Goal: Check status: Check status

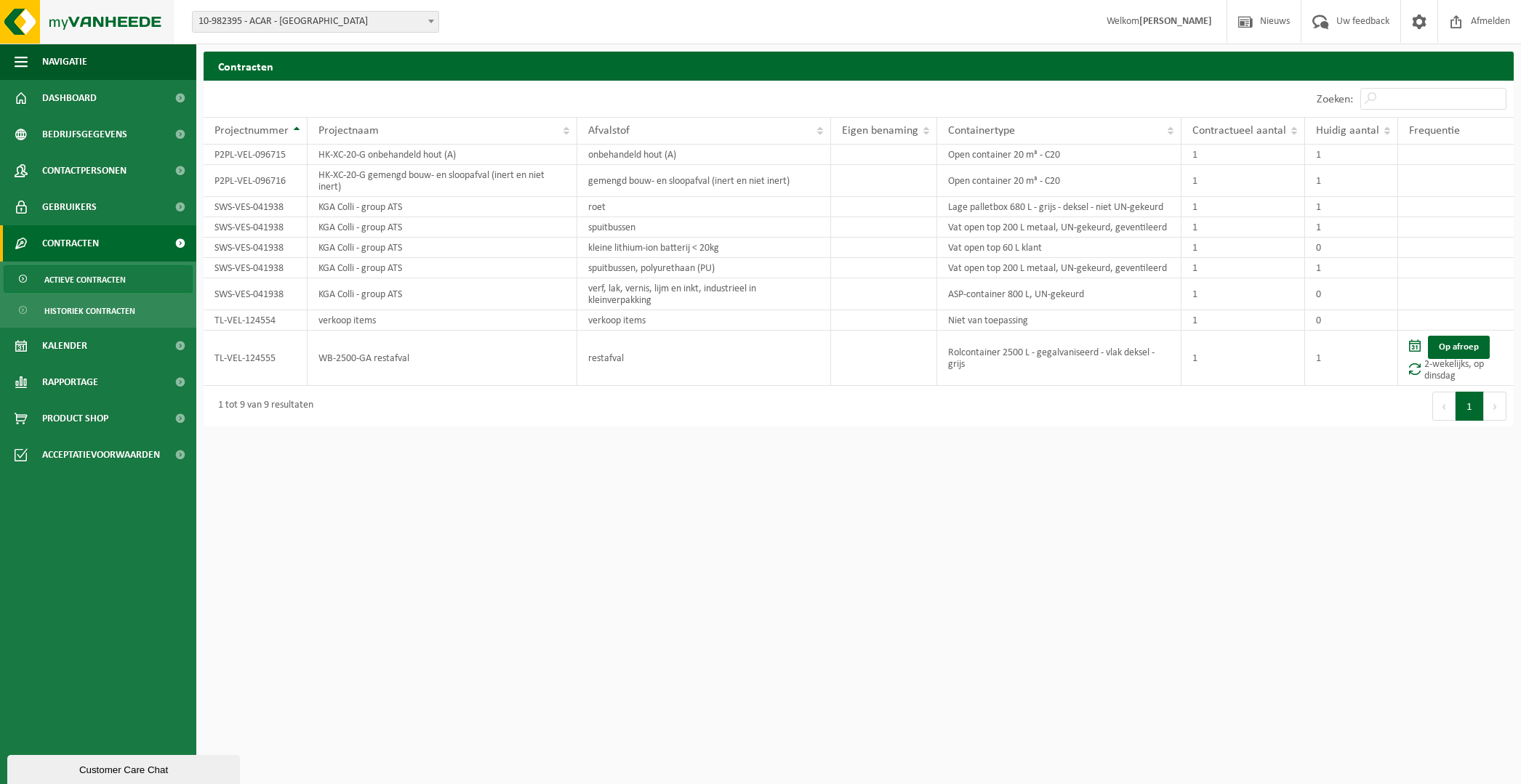
click at [23, 28] on img at bounding box center [87, 22] width 174 height 44
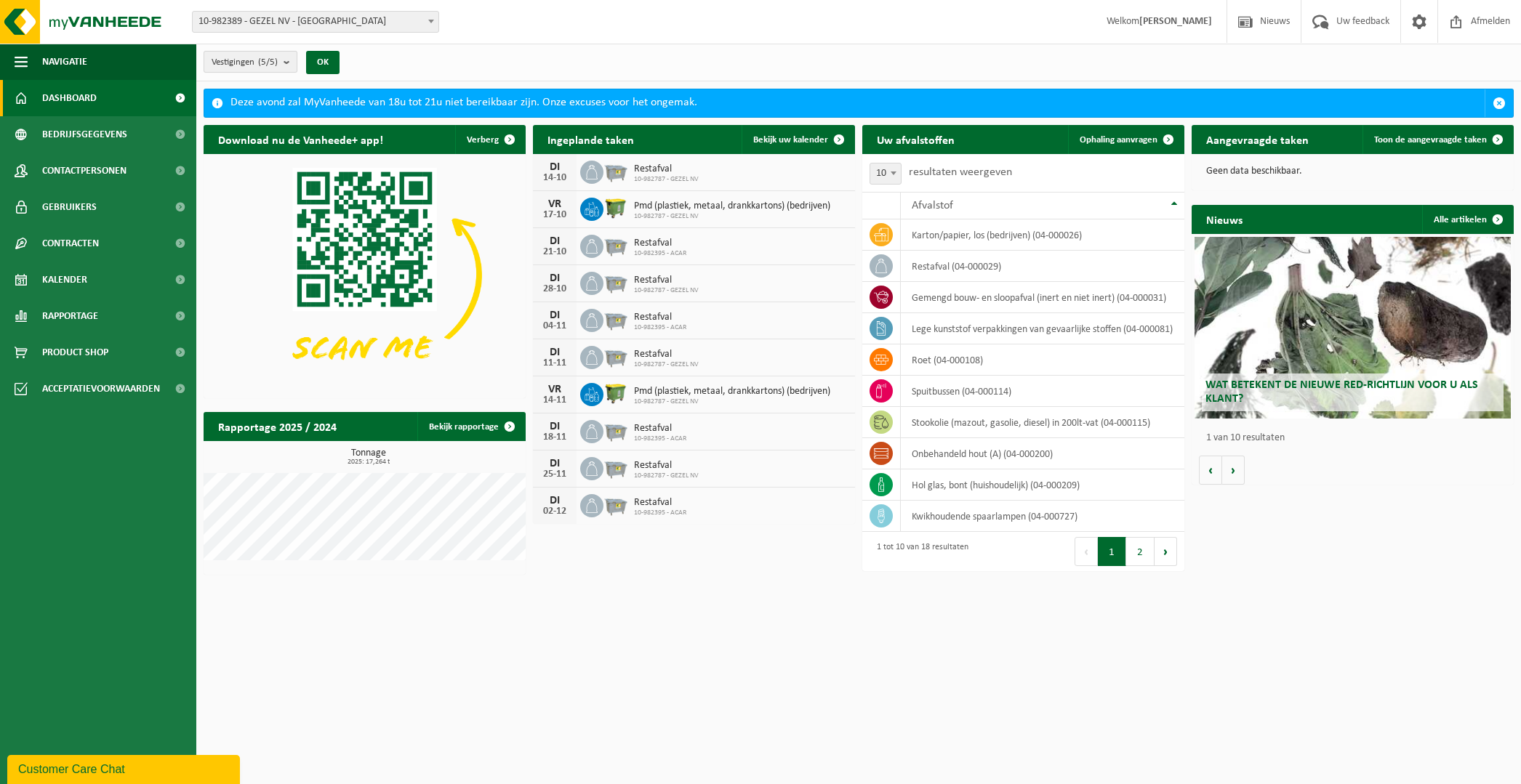
click at [257, 59] on span "Vestigingen (5/5)" at bounding box center [244, 63] width 66 height 22
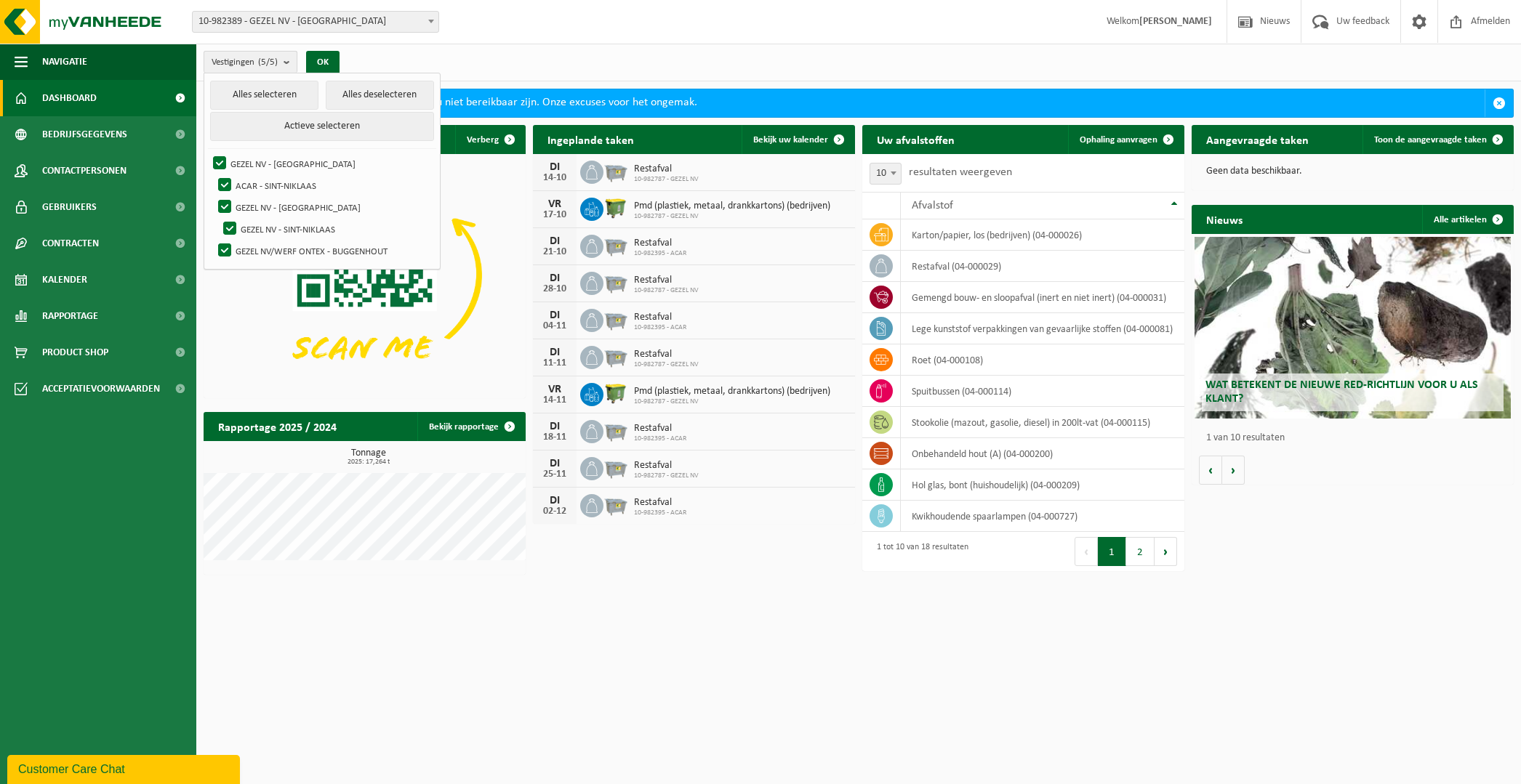
click at [257, 59] on span "Vestigingen (5/5)" at bounding box center [244, 63] width 66 height 22
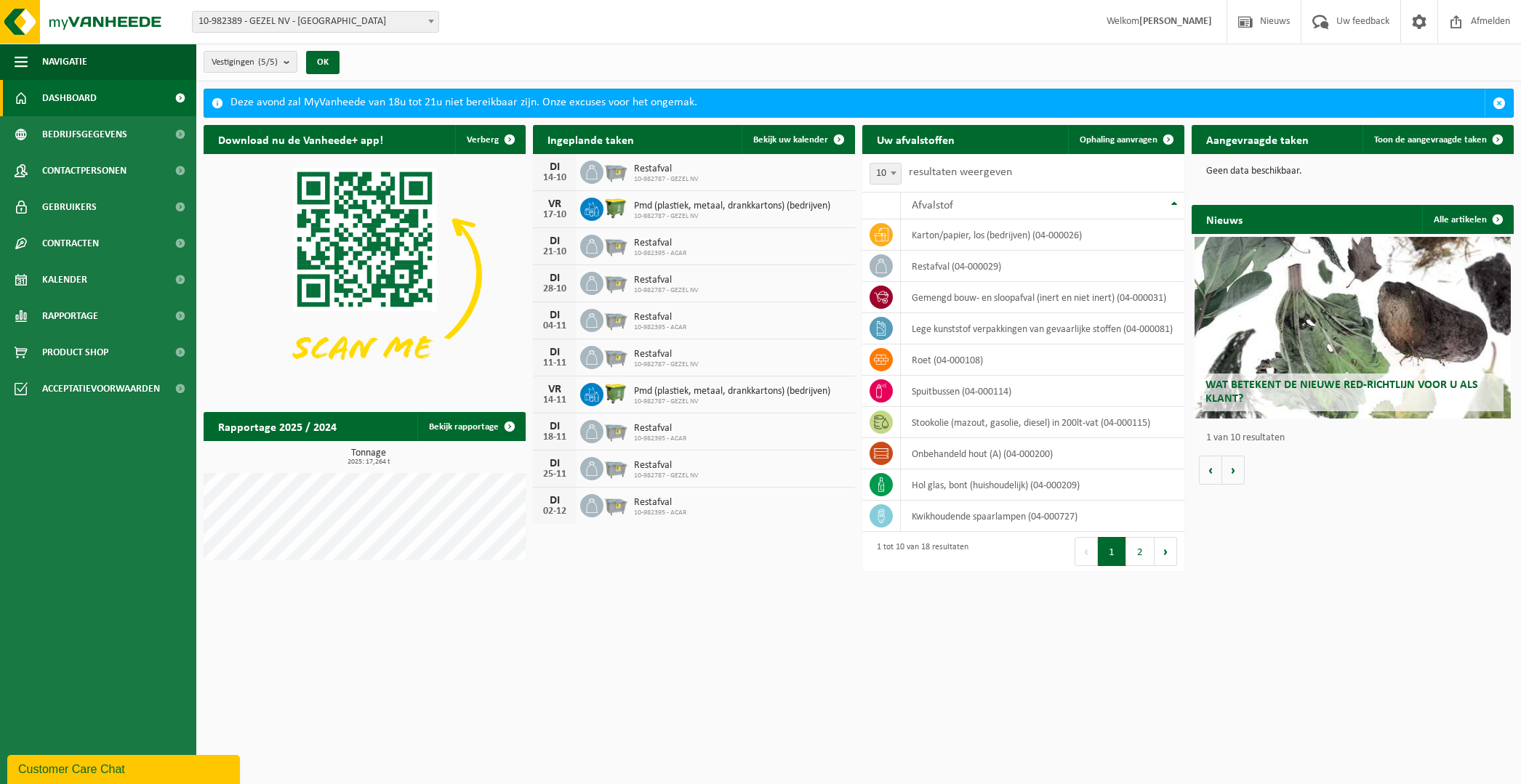
click at [272, 28] on span "10-982389 - GEZEL NV - [GEOGRAPHIC_DATA]" at bounding box center [315, 22] width 245 height 20
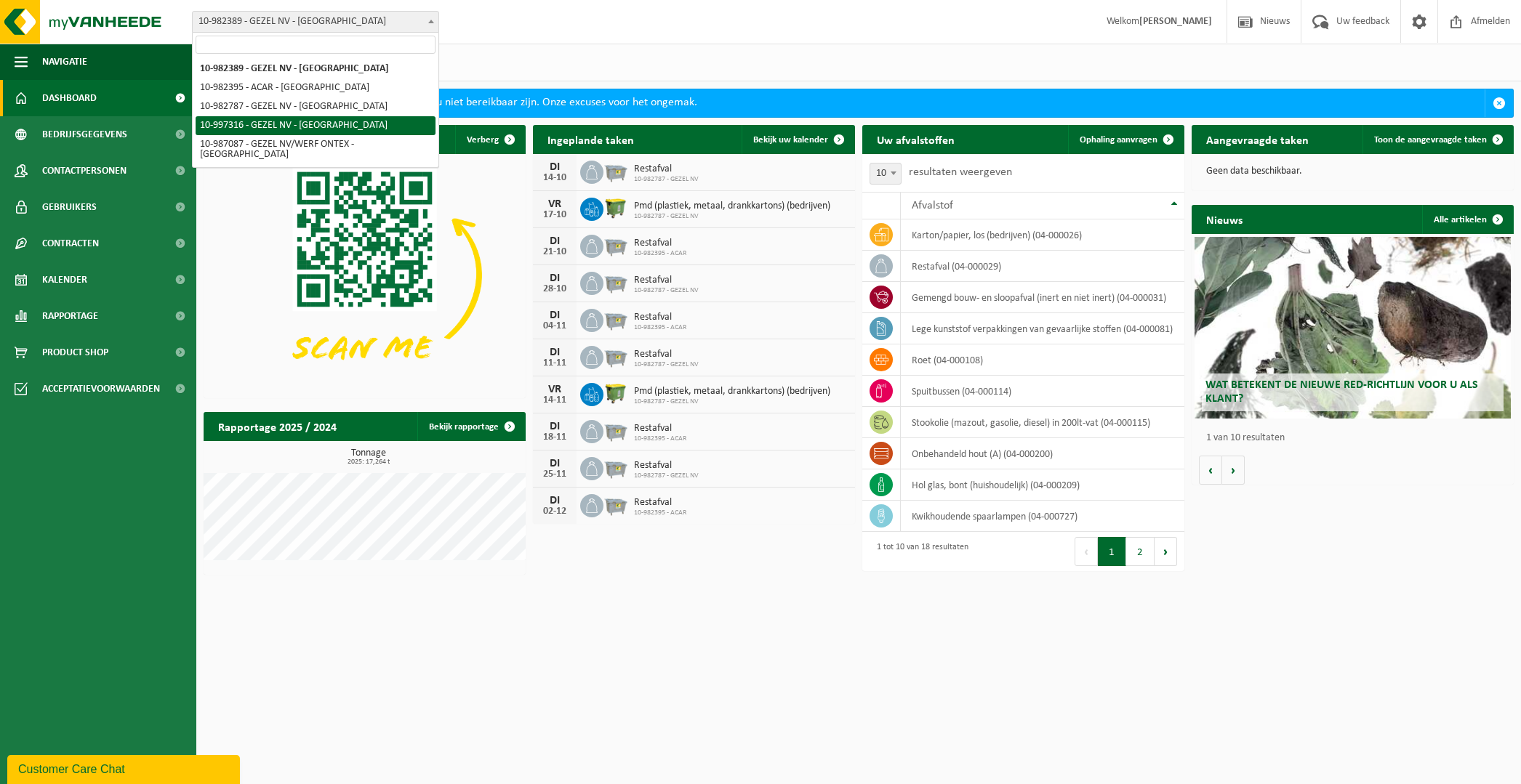
select select "173335"
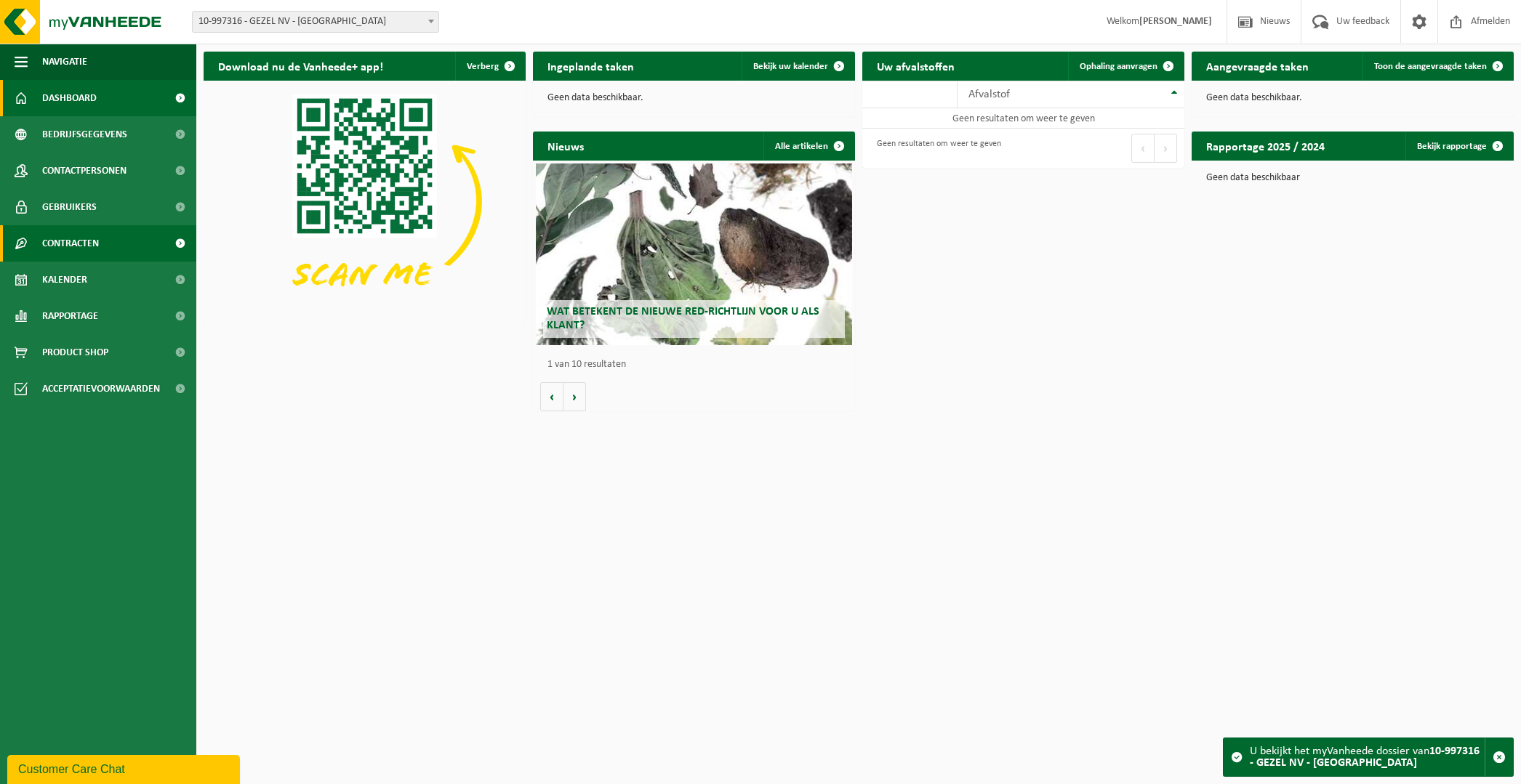
click at [97, 243] on span "Contracten" at bounding box center [70, 243] width 57 height 36
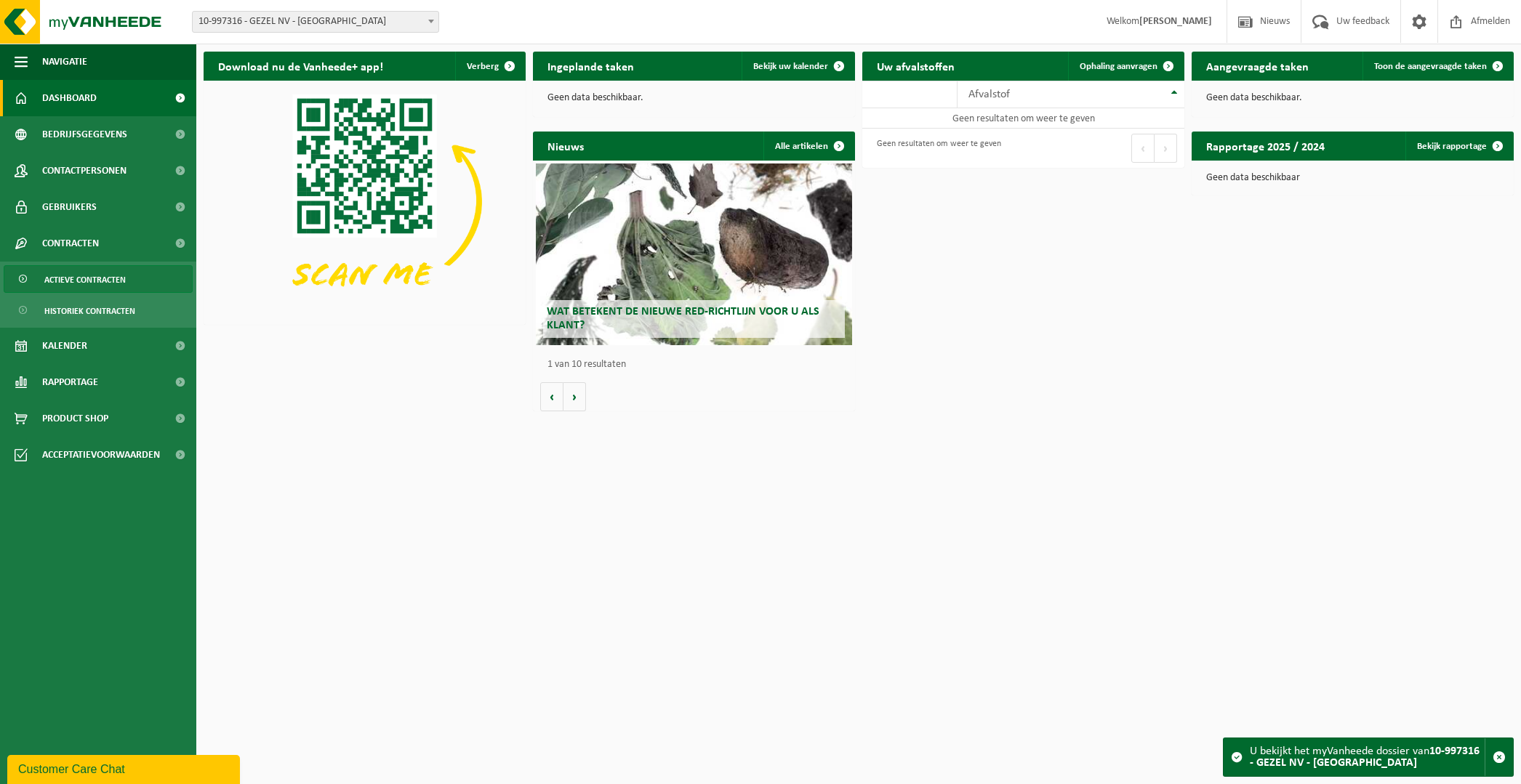
click at [94, 275] on span "Actieve contracten" at bounding box center [85, 280] width 82 height 28
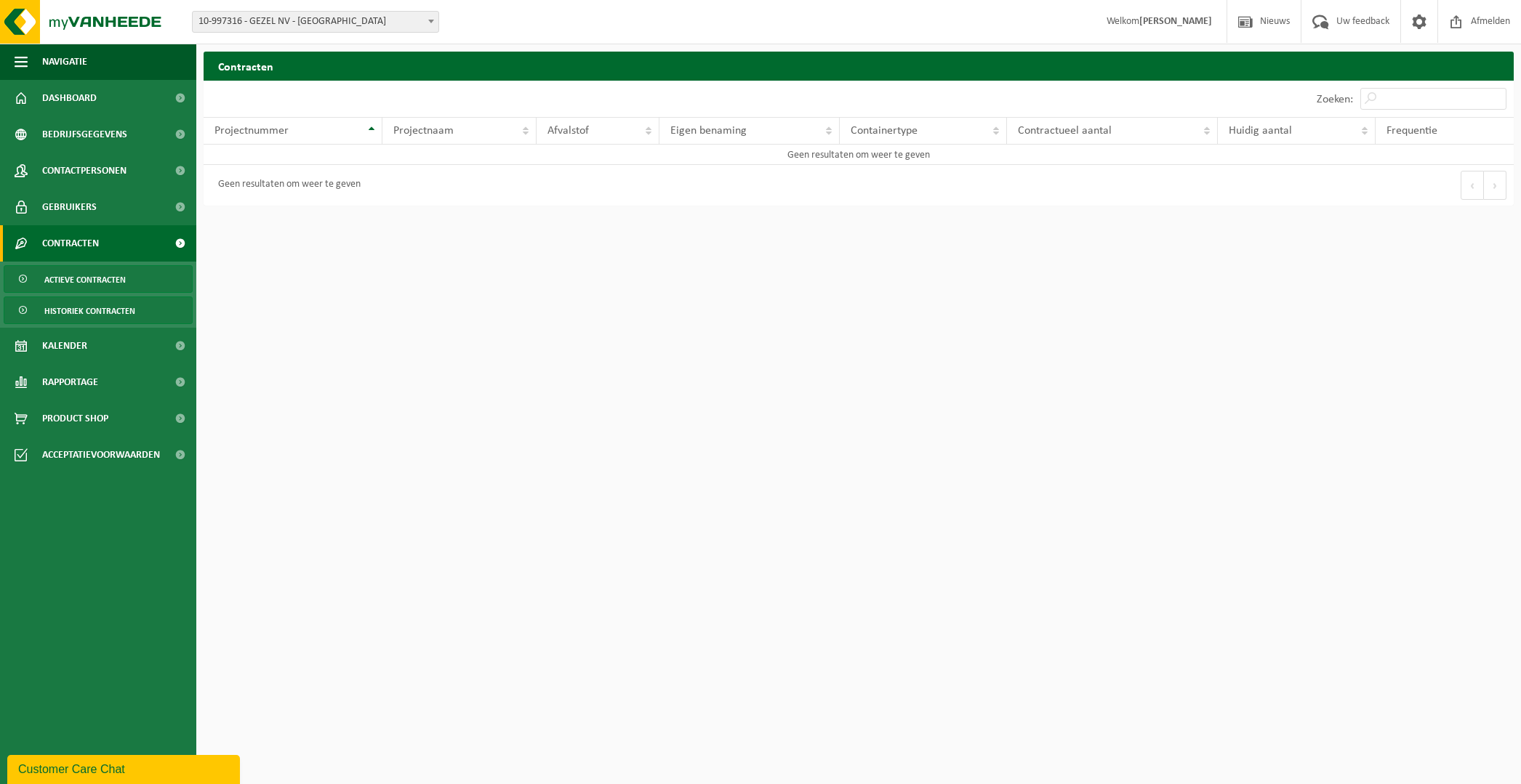
click at [96, 309] on span "Historiek contracten" at bounding box center [89, 311] width 91 height 28
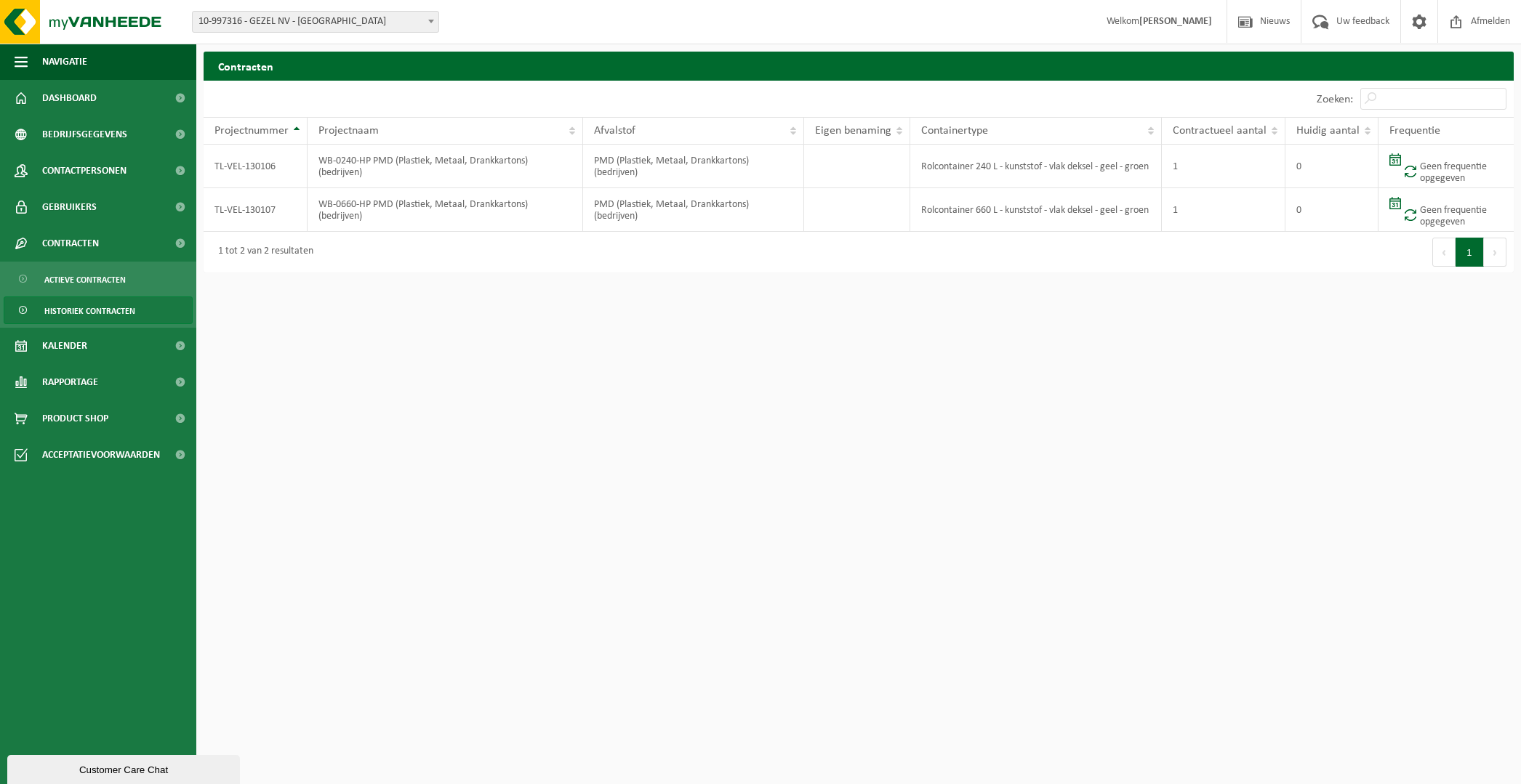
click at [283, 22] on span "10-997316 - GEZEL NV - [GEOGRAPHIC_DATA]" at bounding box center [315, 22] width 245 height 20
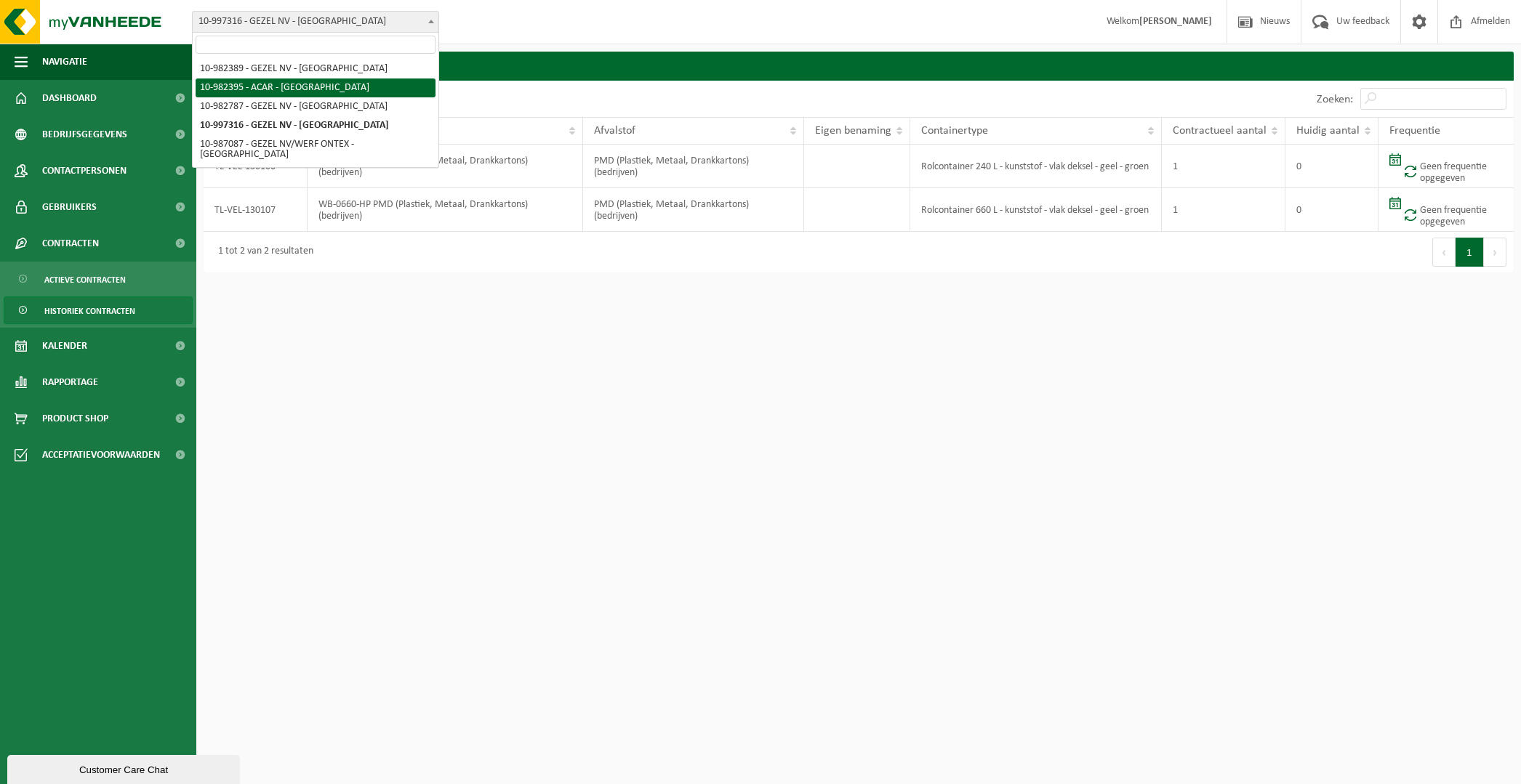
select select "162558"
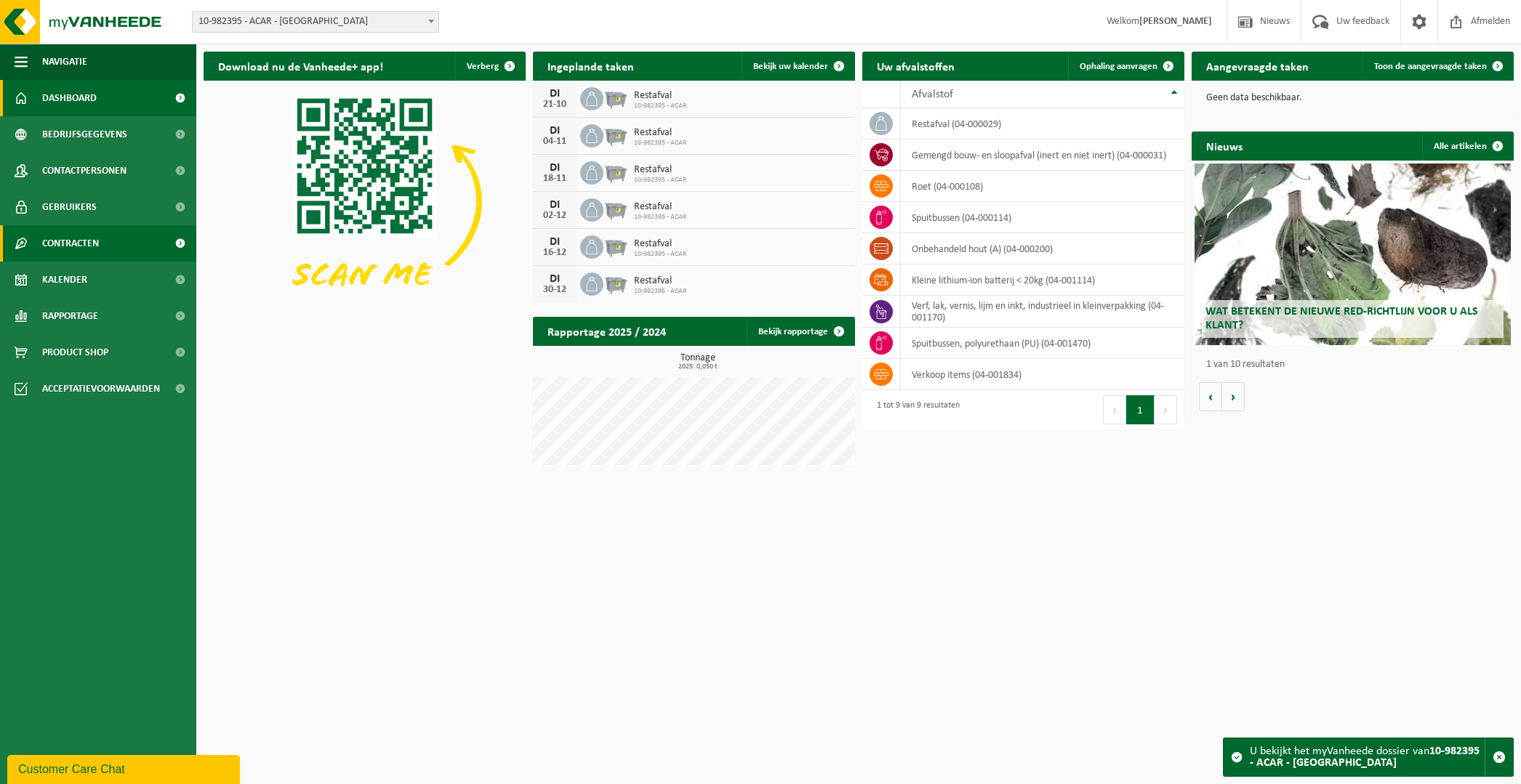
click at [82, 243] on span "Contracten" at bounding box center [70, 243] width 57 height 36
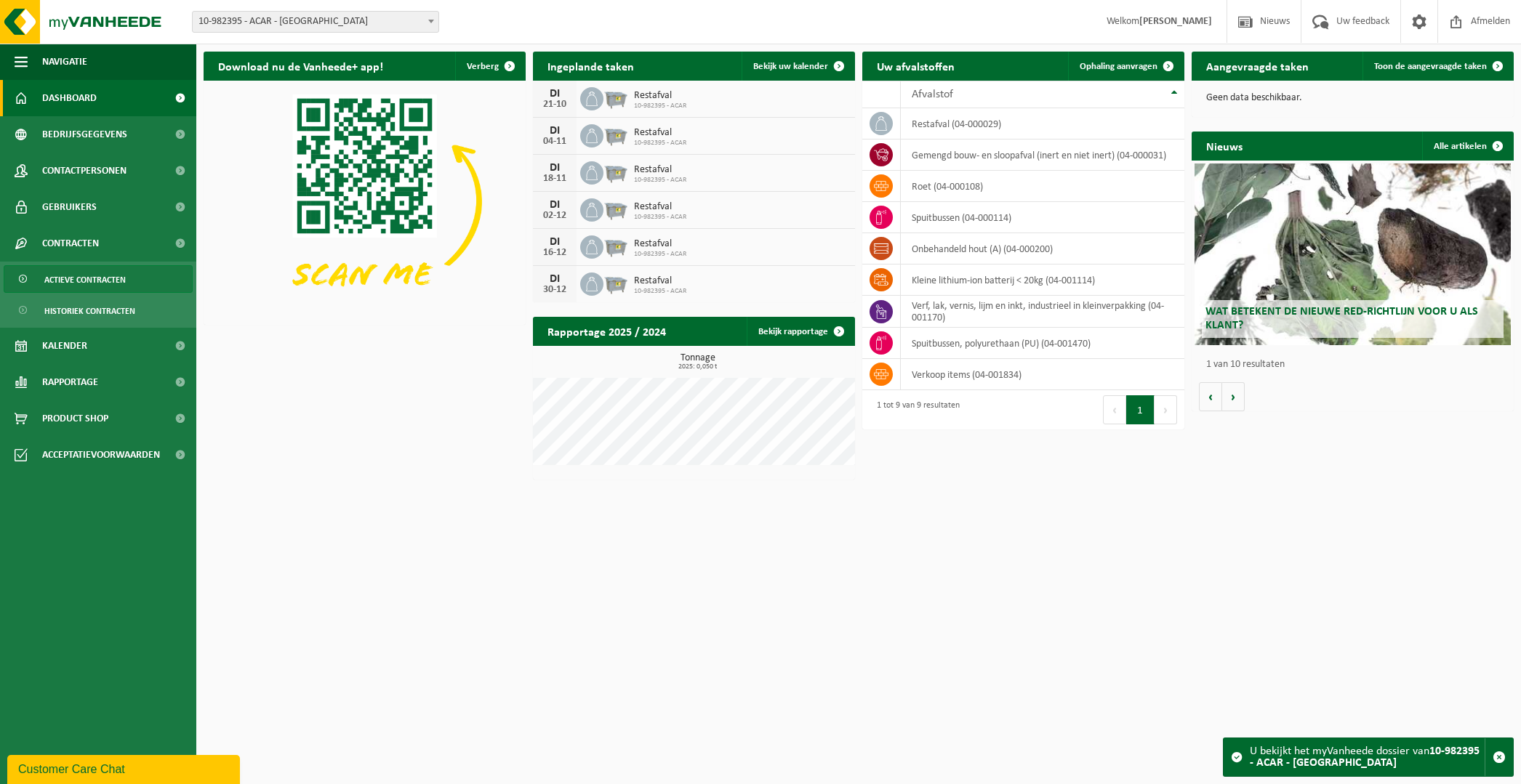
click at [78, 270] on span "Actieve contracten" at bounding box center [85, 280] width 82 height 28
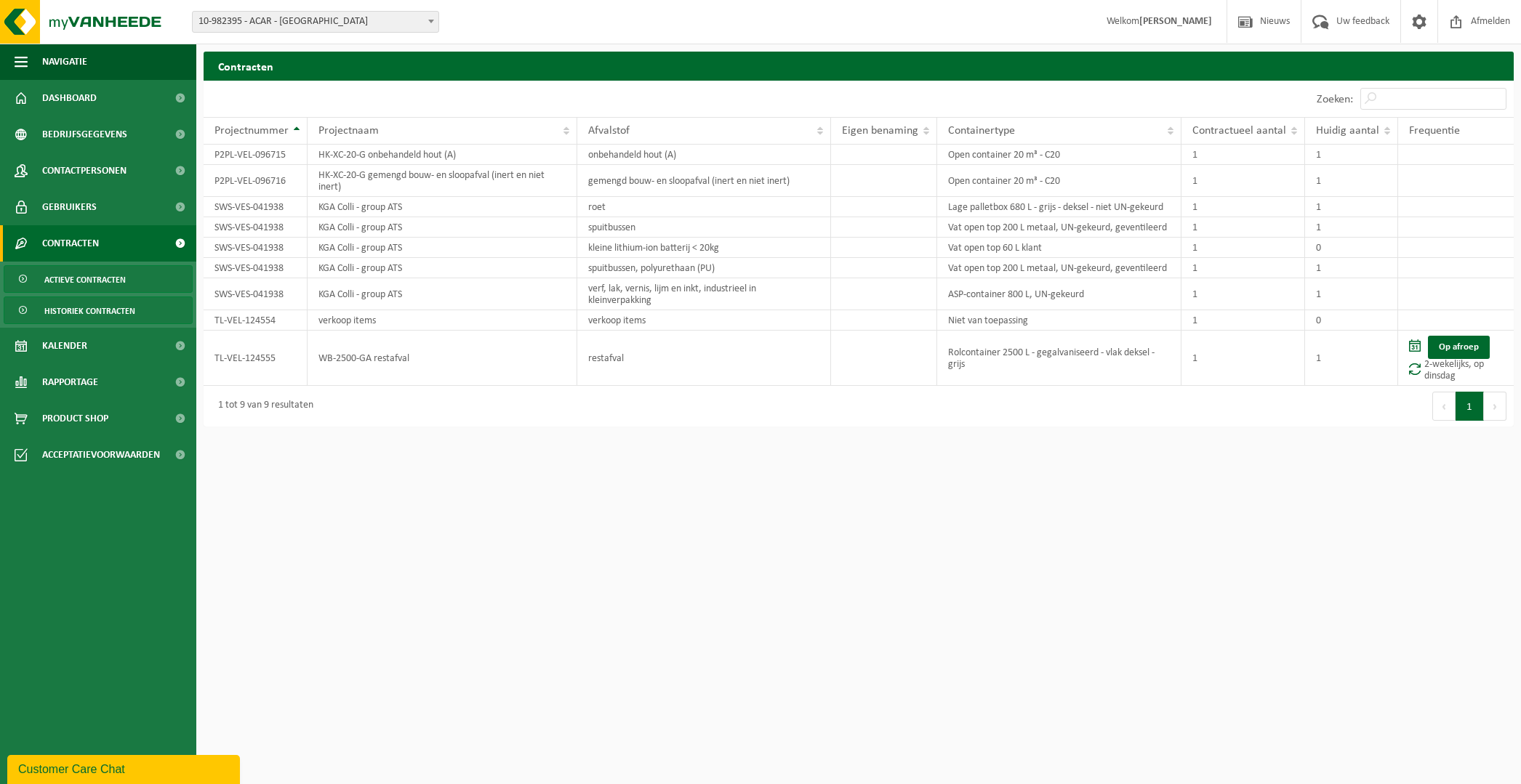
click at [108, 309] on span "Historiek contracten" at bounding box center [89, 311] width 91 height 28
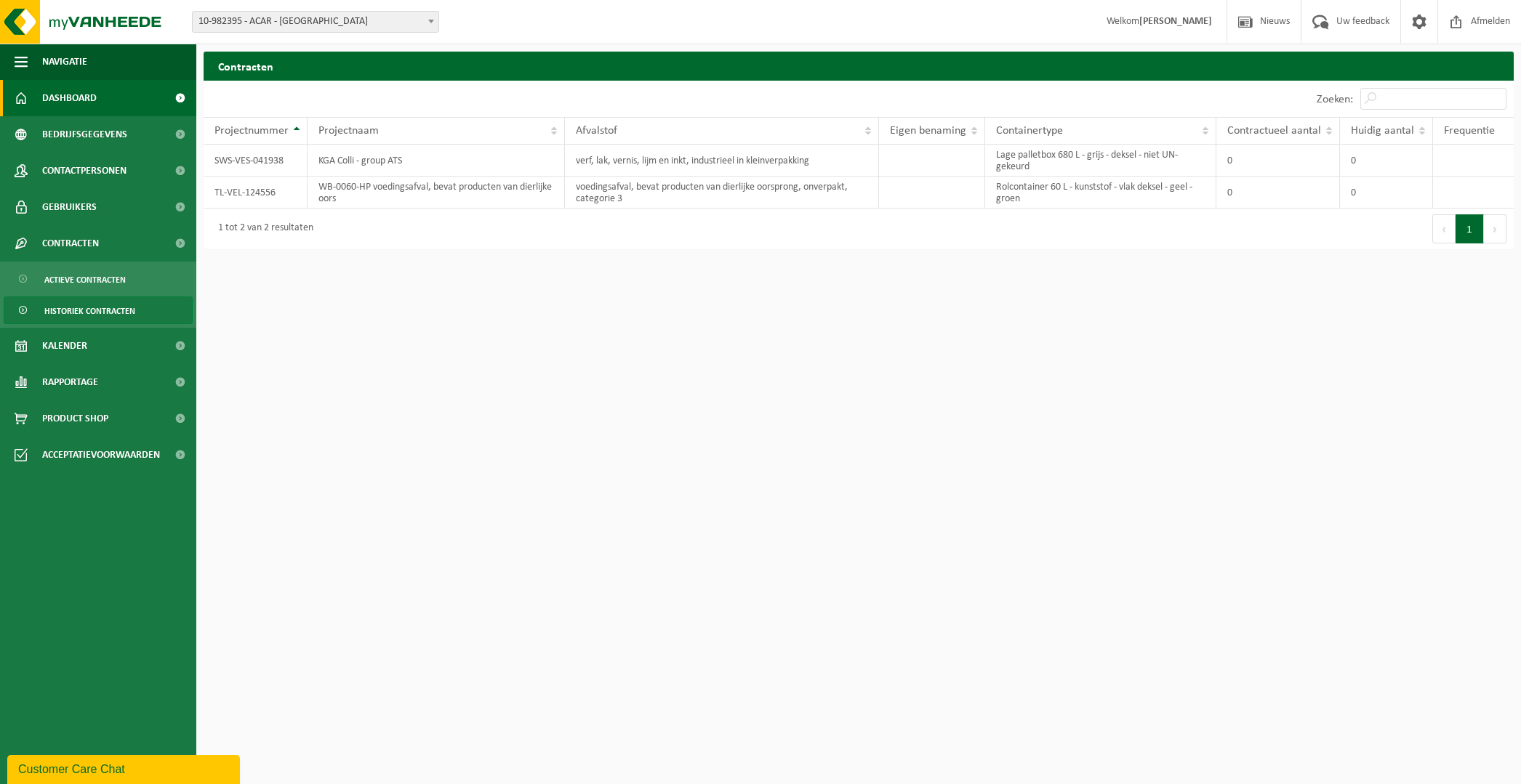
click at [77, 106] on span "Dashboard" at bounding box center [69, 98] width 55 height 36
